Goal: Transaction & Acquisition: Purchase product/service

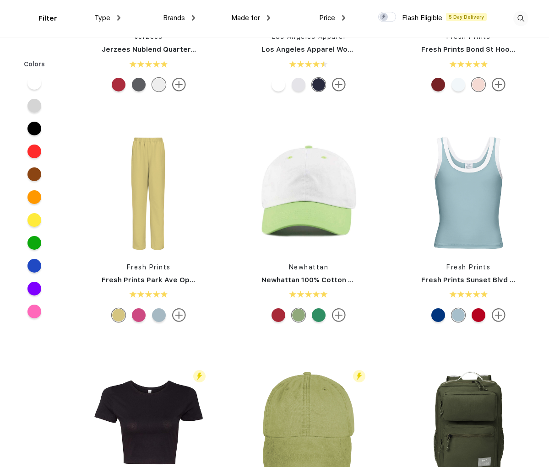
scroll to position [1538, 0]
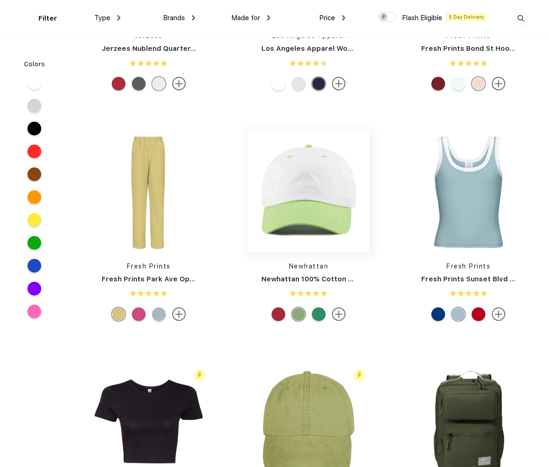
click at [292, 216] on img at bounding box center [309, 192] width 122 height 122
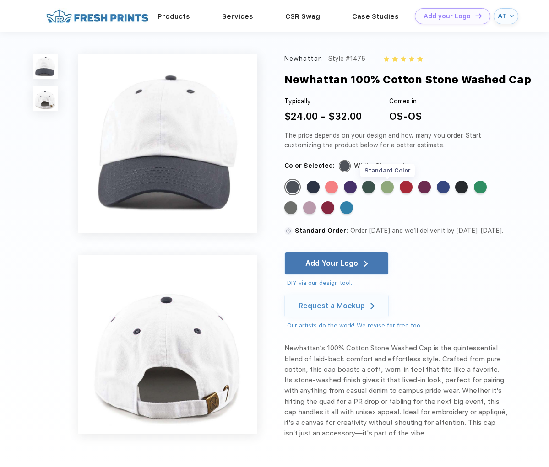
click at [387, 186] on div "Standard Color" at bounding box center [387, 187] width 13 height 13
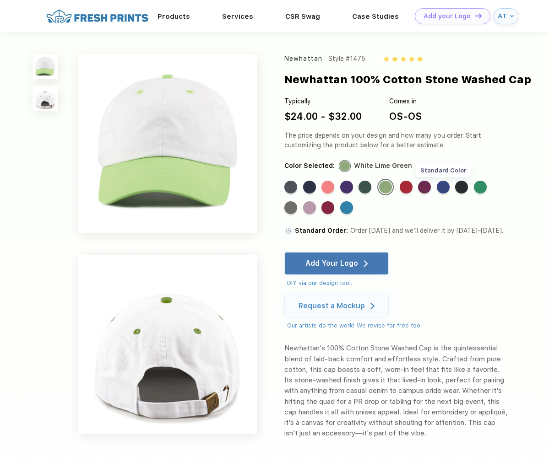
click at [443, 188] on div "Standard Color" at bounding box center [443, 187] width 13 height 13
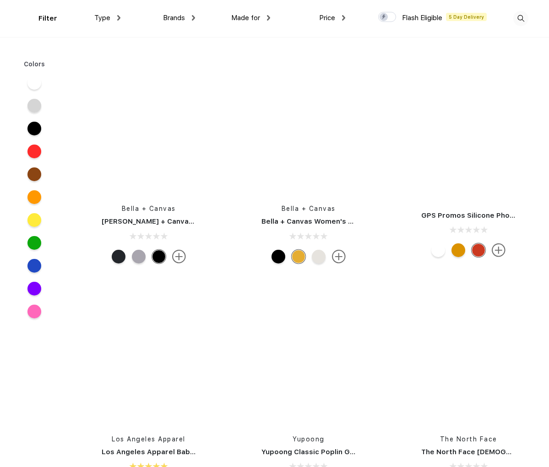
scroll to position [8745, 0]
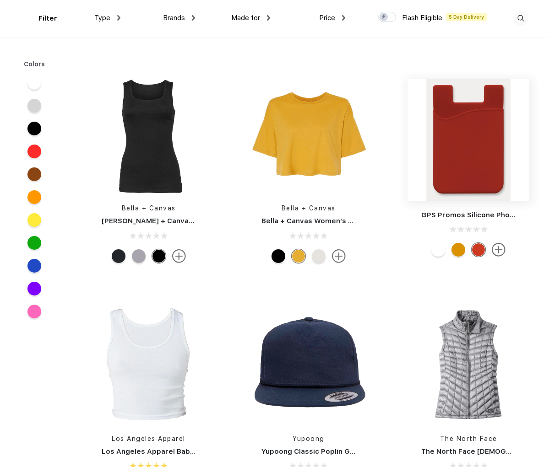
click at [467, 143] on img at bounding box center [468, 140] width 122 height 122
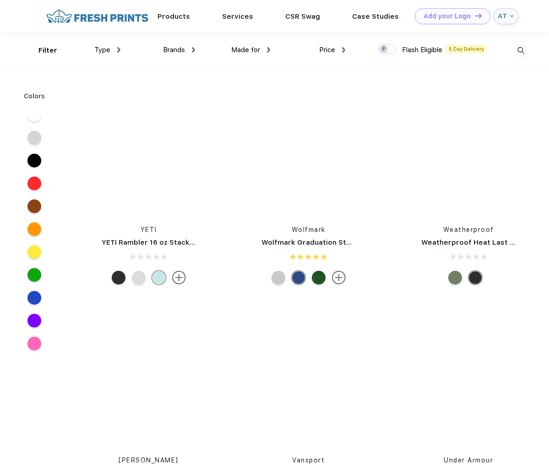
scroll to position [26858, 0]
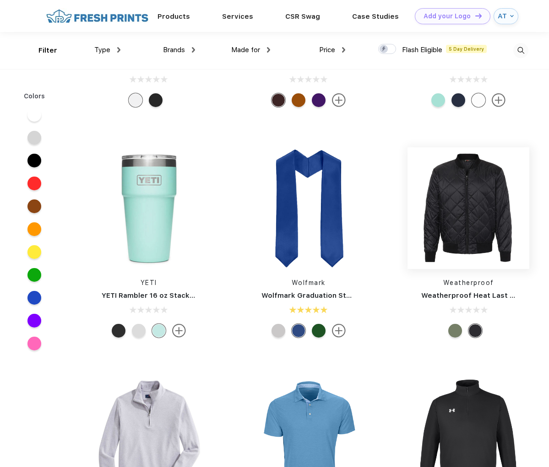
click at [461, 214] on img at bounding box center [468, 208] width 122 height 122
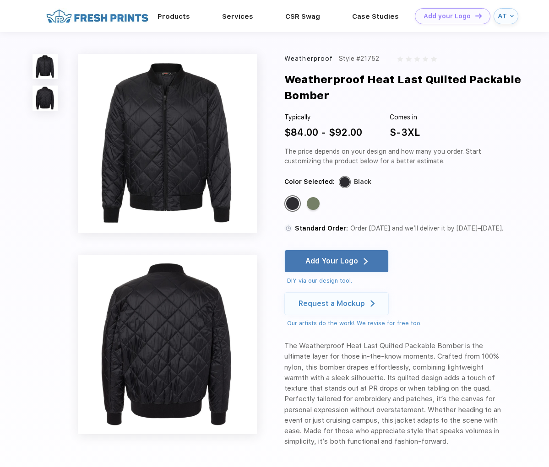
scroll to position [0, 0]
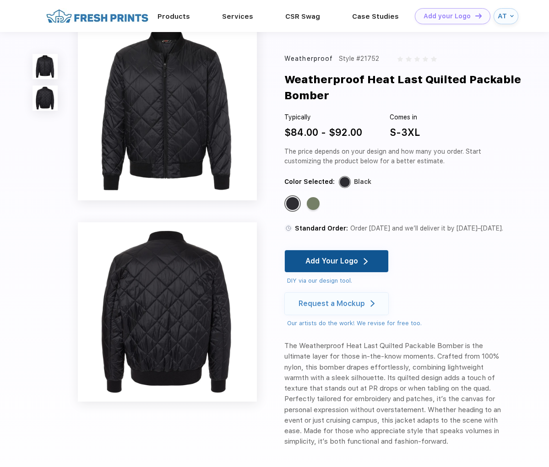
drag, startPoint x: 367, startPoint y: 265, endPoint x: 359, endPoint y: 254, distance: 12.8
click at [367, 265] on div "Add Your Logo" at bounding box center [336, 261] width 62 height 22
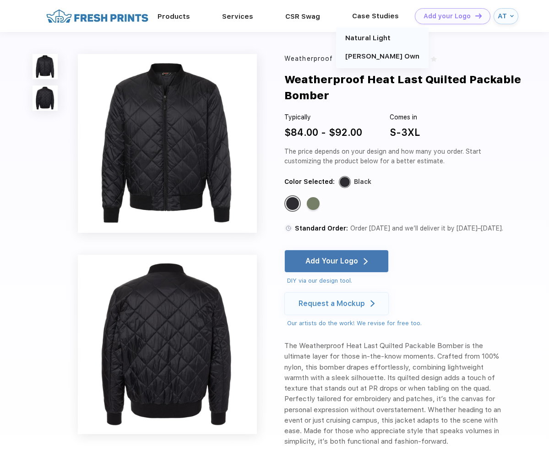
click at [339, 51] on div "[PERSON_NAME] Own" at bounding box center [382, 56] width 92 height 21
click at [299, 44] on div "Weatherproof Style #21752 Weatherproof Heat Last Quilted Packable Bomber Typica…" at bounding box center [274, 253] width 549 height 443
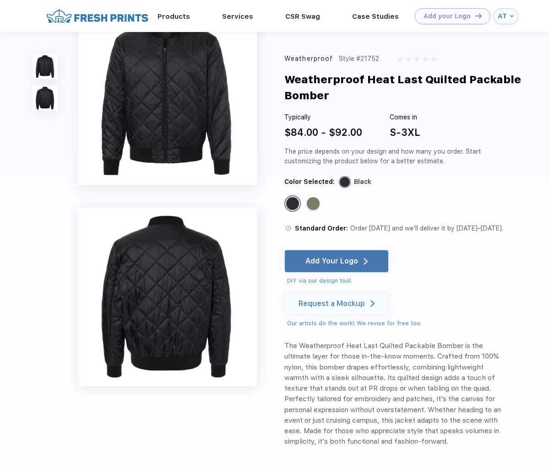
scroll to position [16, 0]
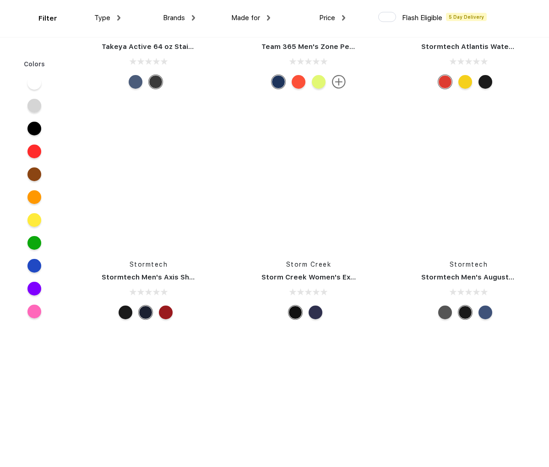
scroll to position [63149, 0]
